Goal: Navigation & Orientation: Find specific page/section

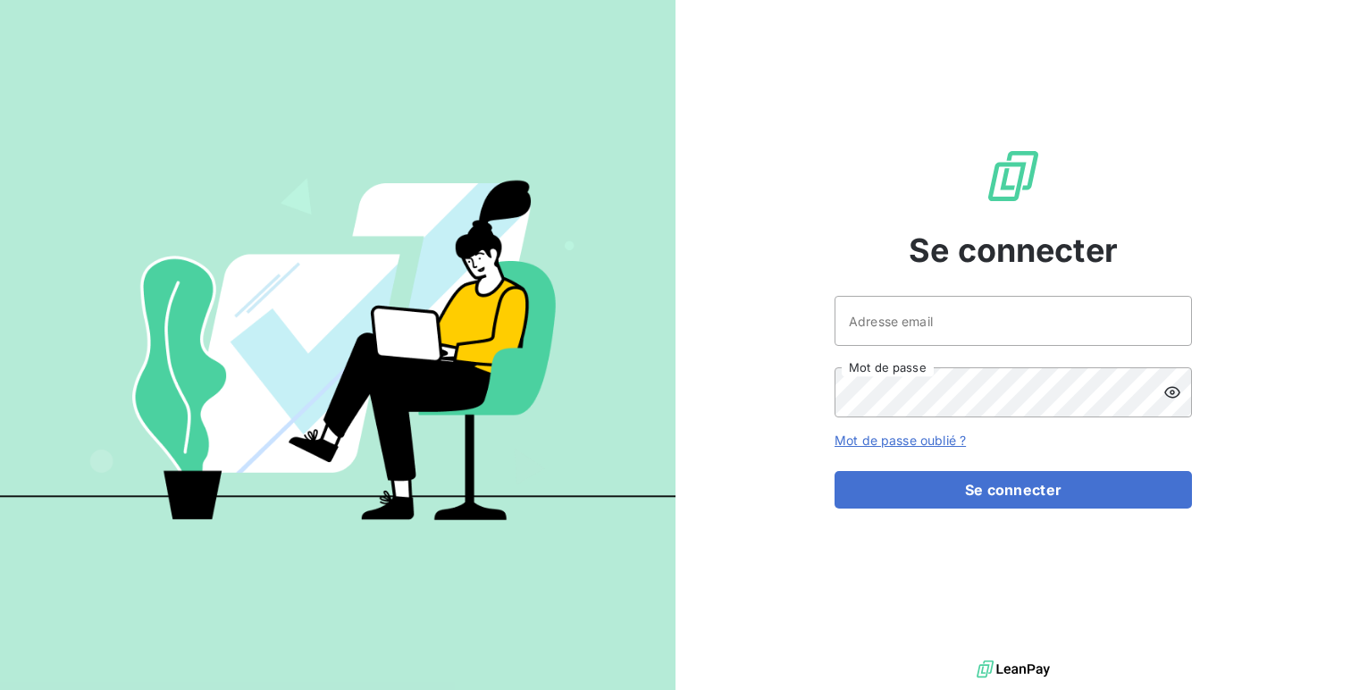
click at [937, 290] on div "Se connecter Adresse email Mot de passe Mot de passe oublié ? Se connecter" at bounding box center [1013, 328] width 357 height 656
click at [926, 329] on input "Adresse email" at bounding box center [1013, 321] width 357 height 50
type input "admin@baromatic"
click at [835, 471] on button "Se connecter" at bounding box center [1013, 490] width 357 height 38
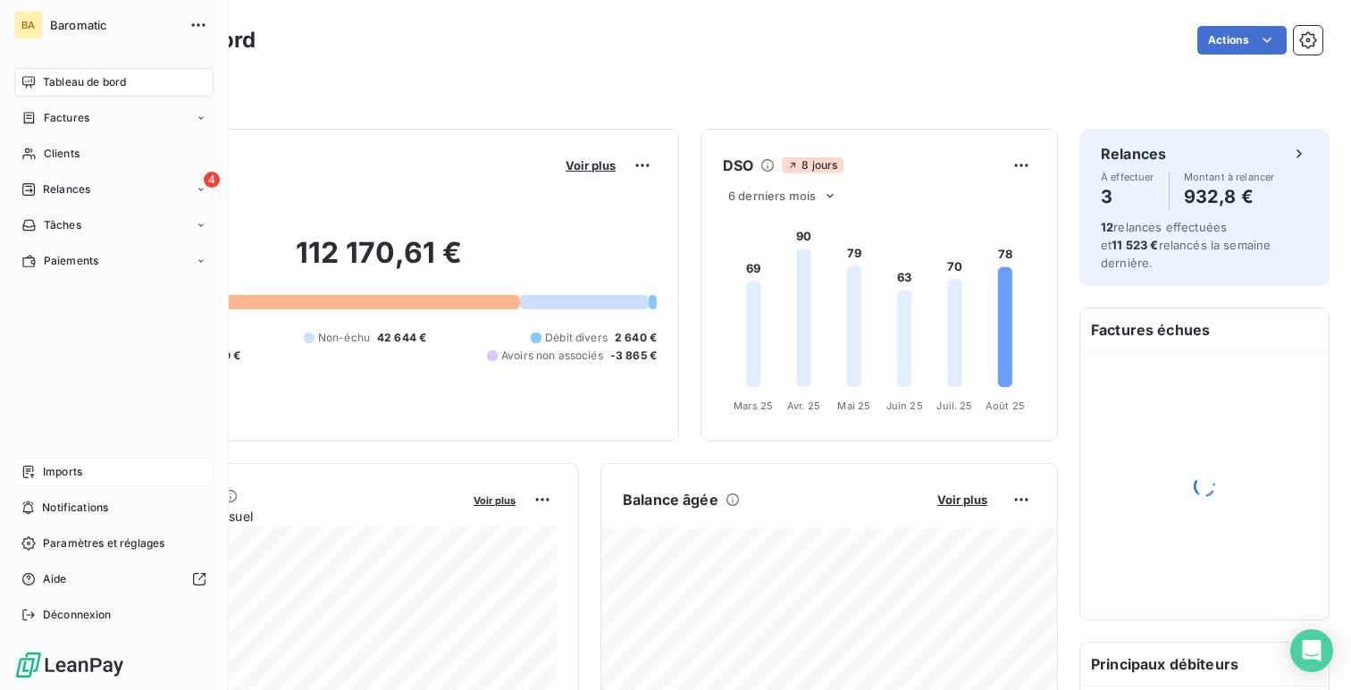
click at [35, 472] on icon at bounding box center [28, 472] width 14 height 14
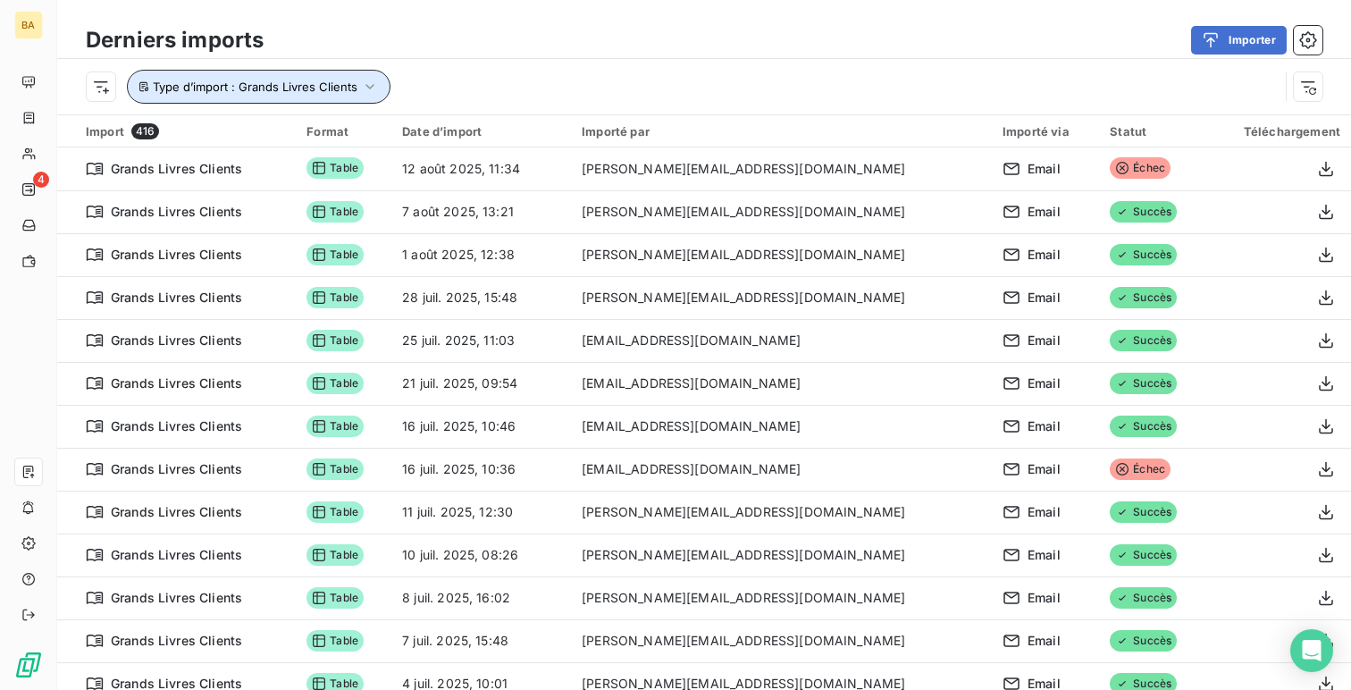
click at [214, 95] on button "Type d’import : Grands Livres Clients" at bounding box center [259, 87] width 264 height 34
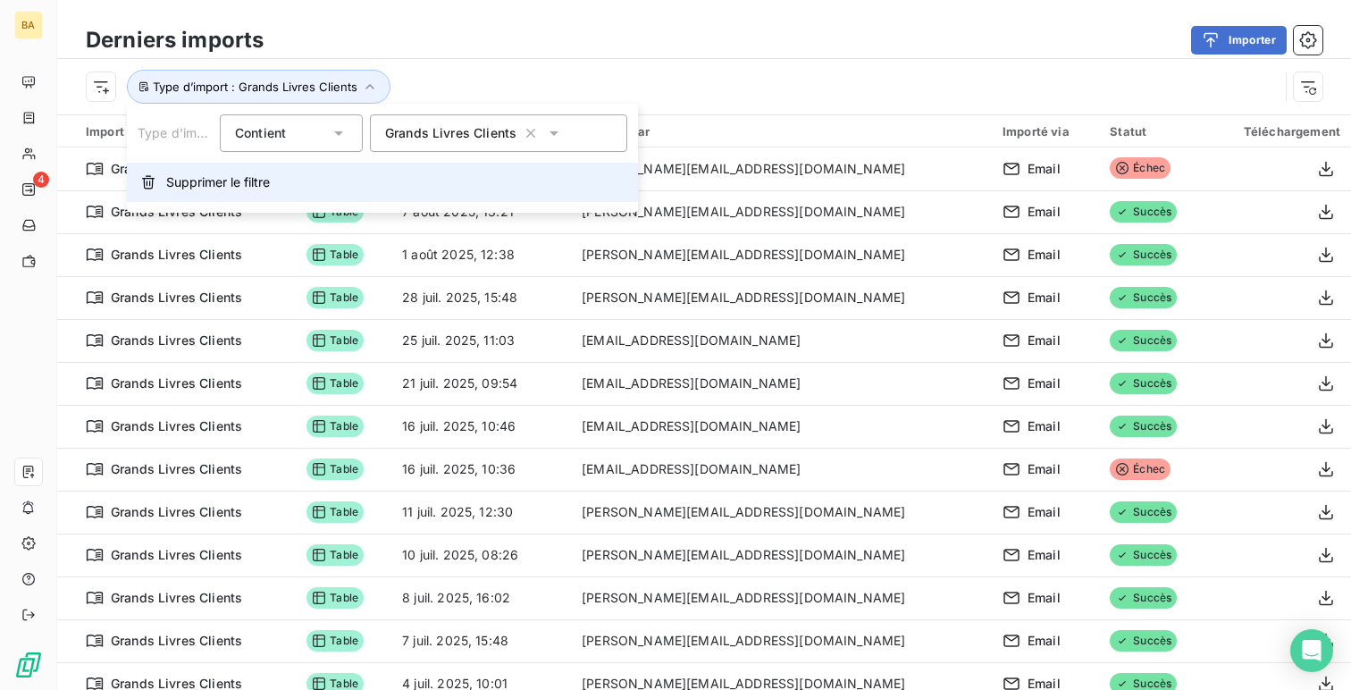
click at [234, 173] on span "Supprimer le filtre" at bounding box center [218, 182] width 104 height 18
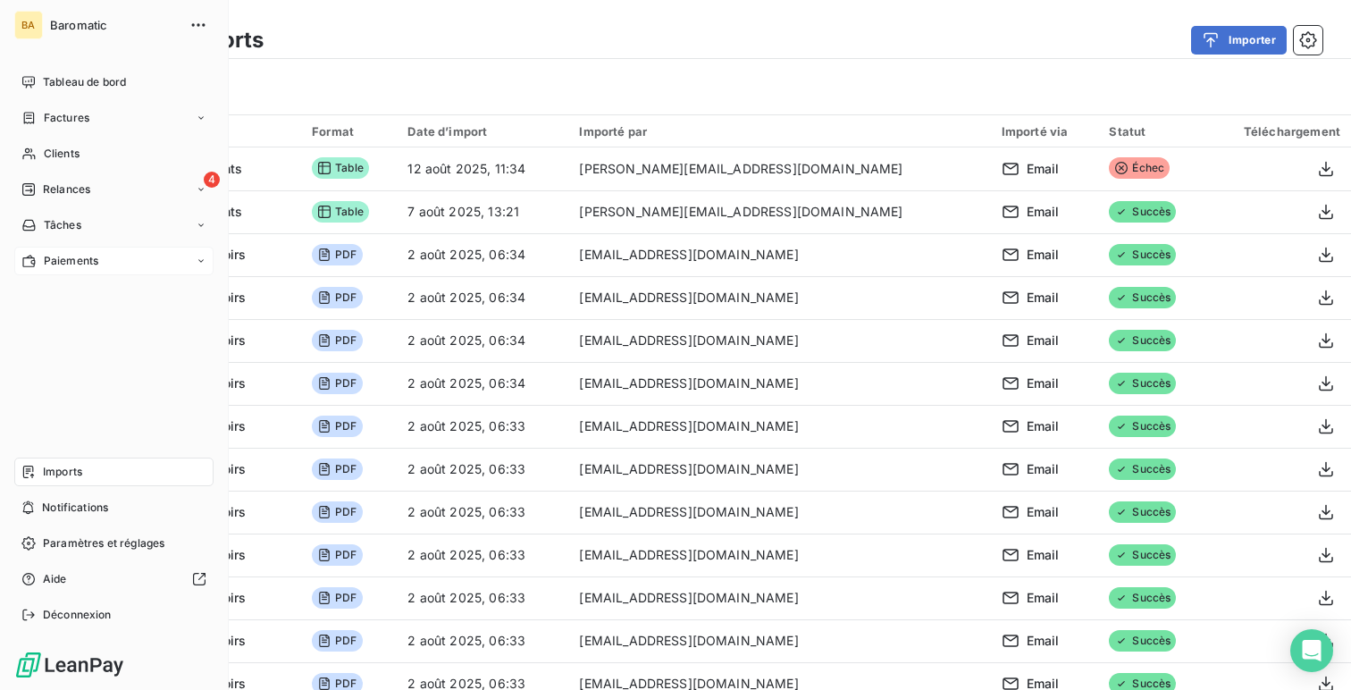
click at [99, 264] on div "Paiements" at bounding box center [113, 261] width 199 height 29
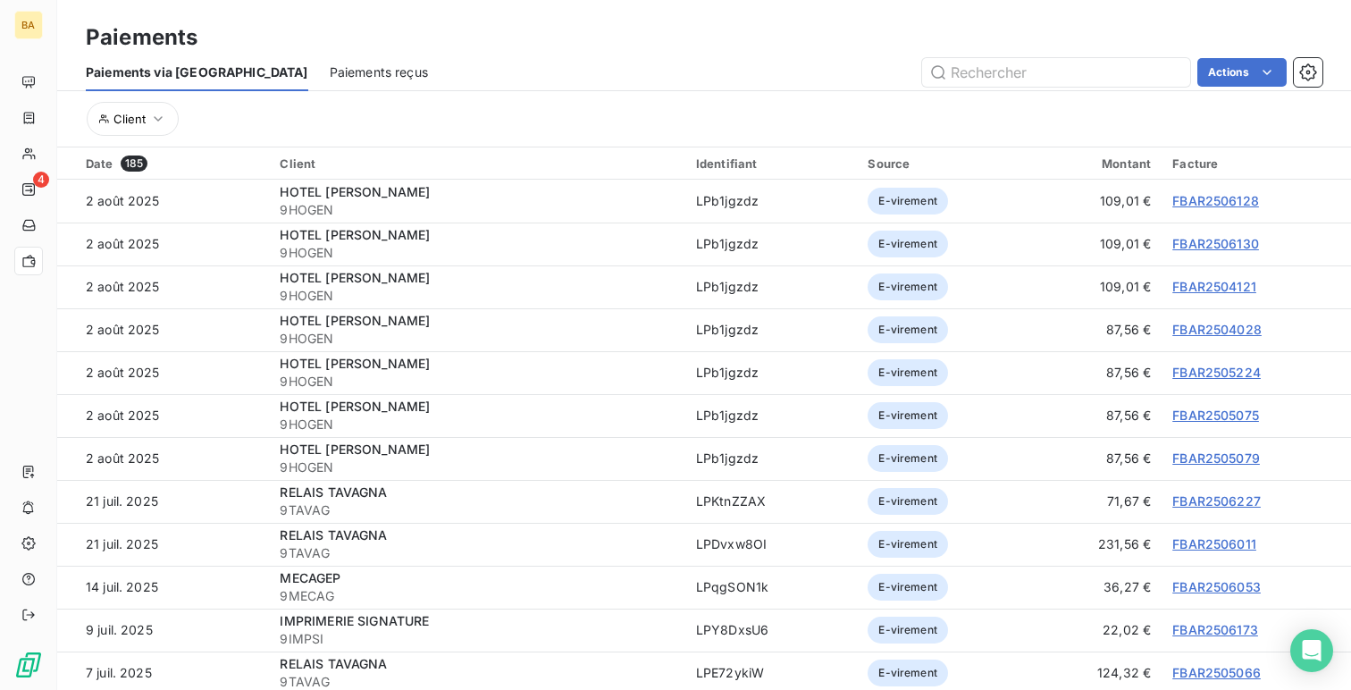
click at [330, 78] on span "Paiements reçus" at bounding box center [379, 72] width 98 height 18
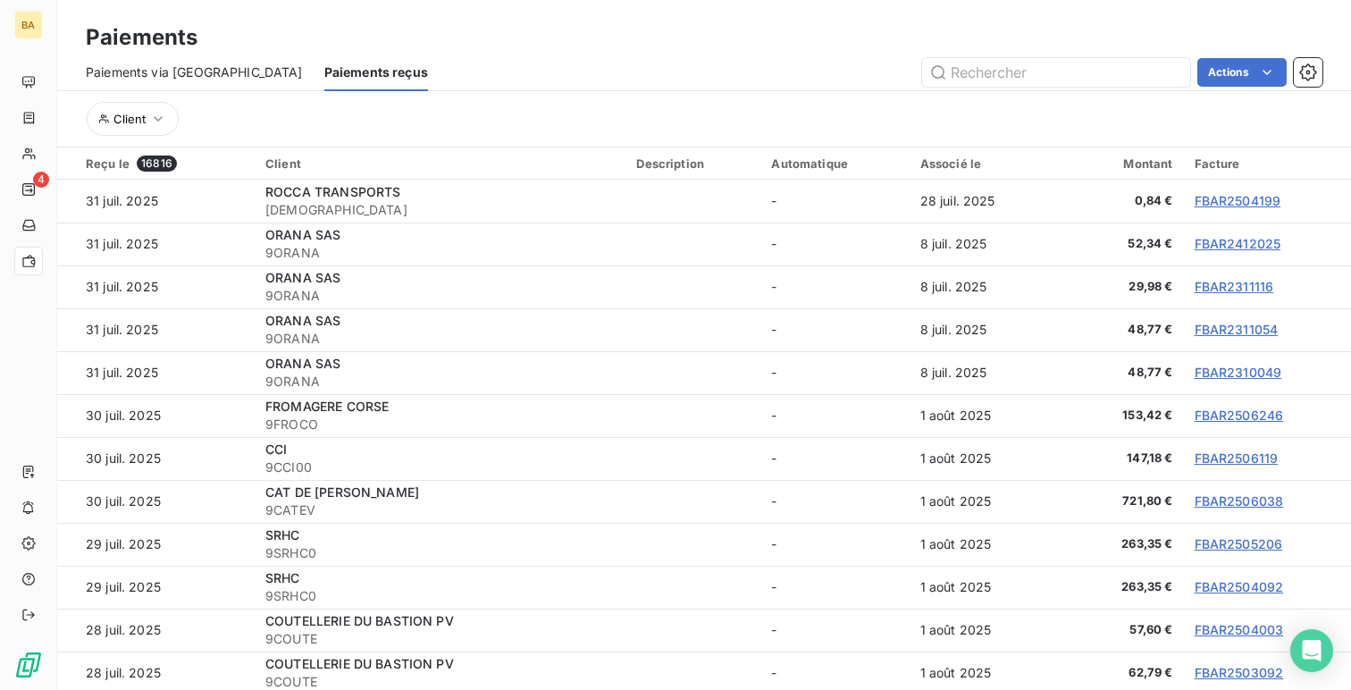
click at [952, 164] on div "Associé le" at bounding box center [982, 163] width 125 height 14
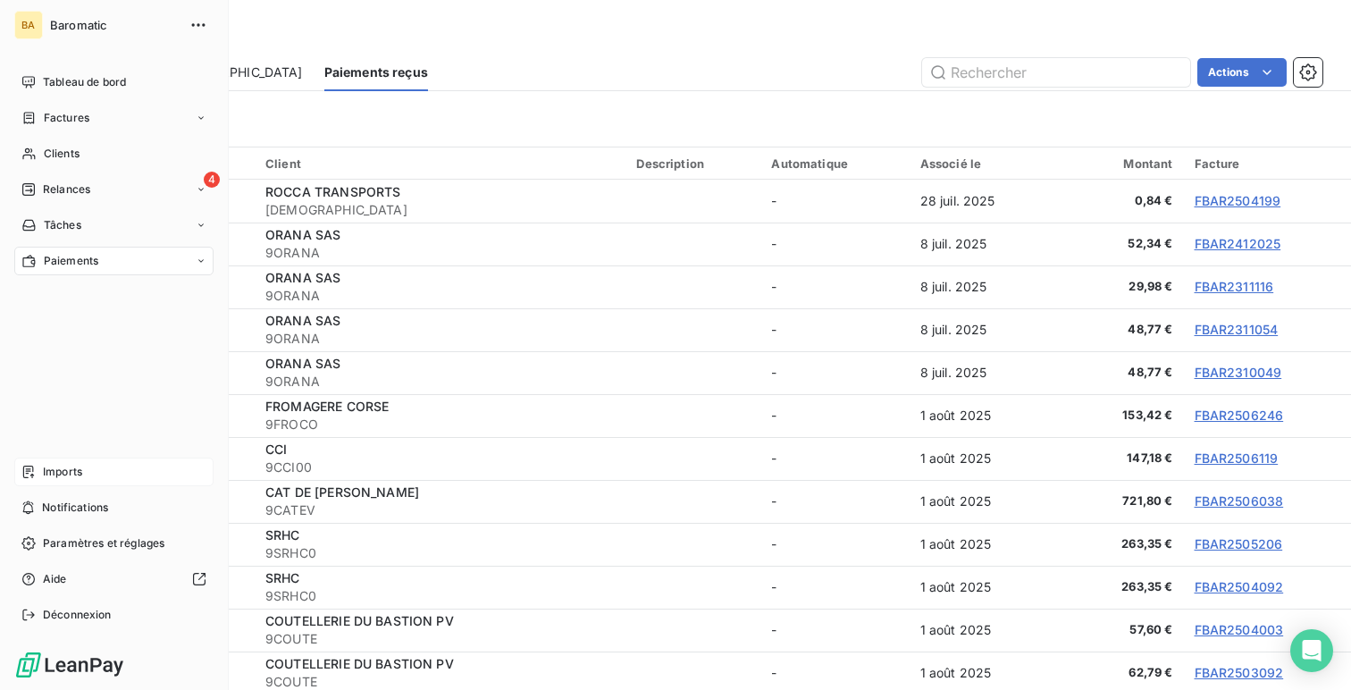
click at [169, 482] on div "Imports" at bounding box center [113, 472] width 199 height 29
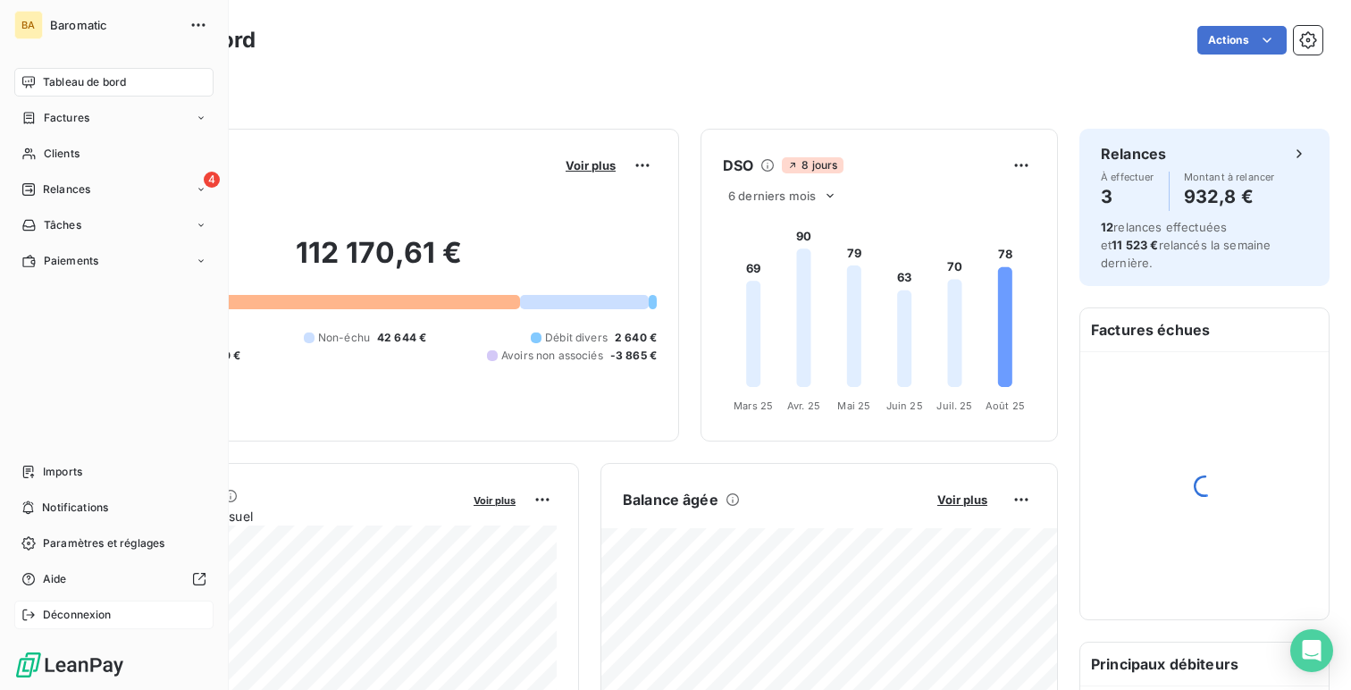
click at [87, 607] on span "Déconnexion" at bounding box center [77, 615] width 69 height 16
